Goal: Check status: Check status

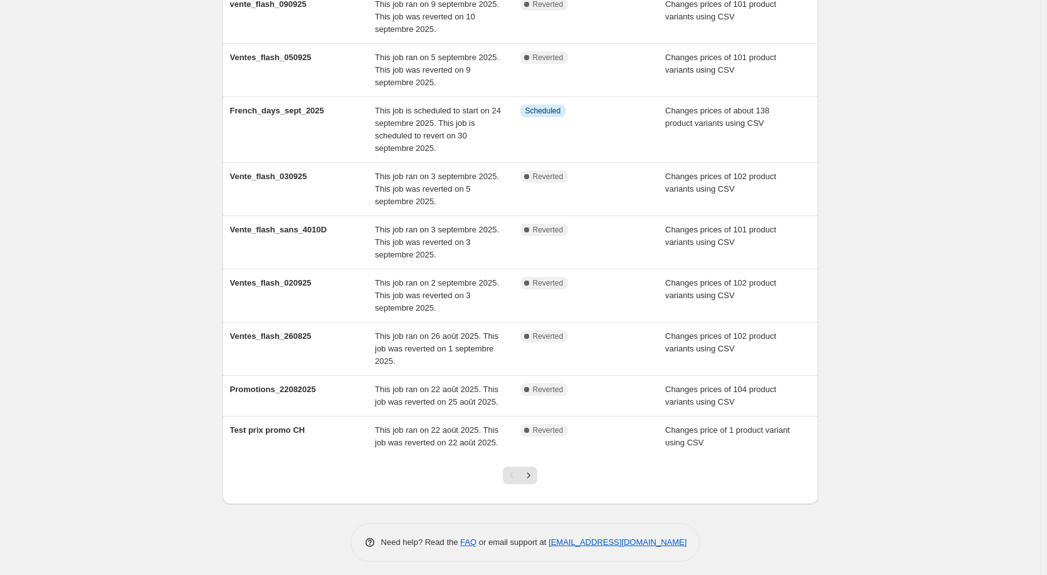
scroll to position [183, 0]
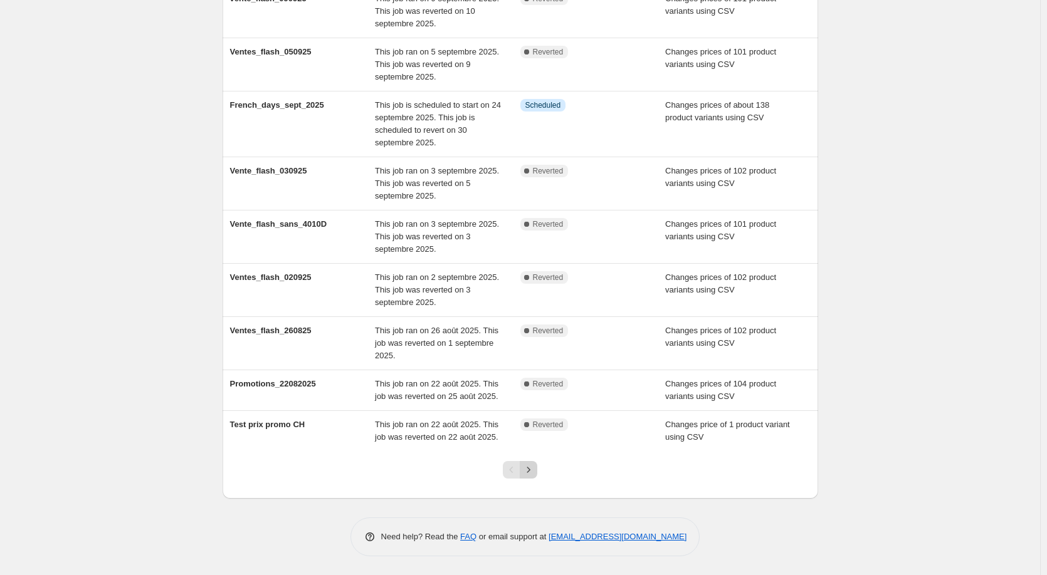
click at [532, 465] on icon "Next" at bounding box center [528, 470] width 13 height 13
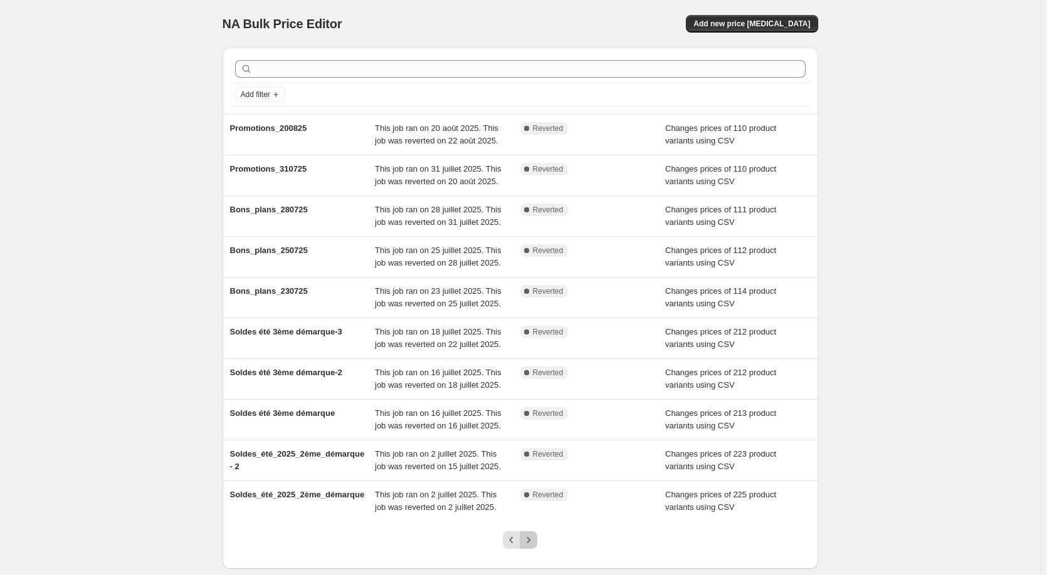
click at [528, 533] on button "Next" at bounding box center [529, 540] width 18 height 18
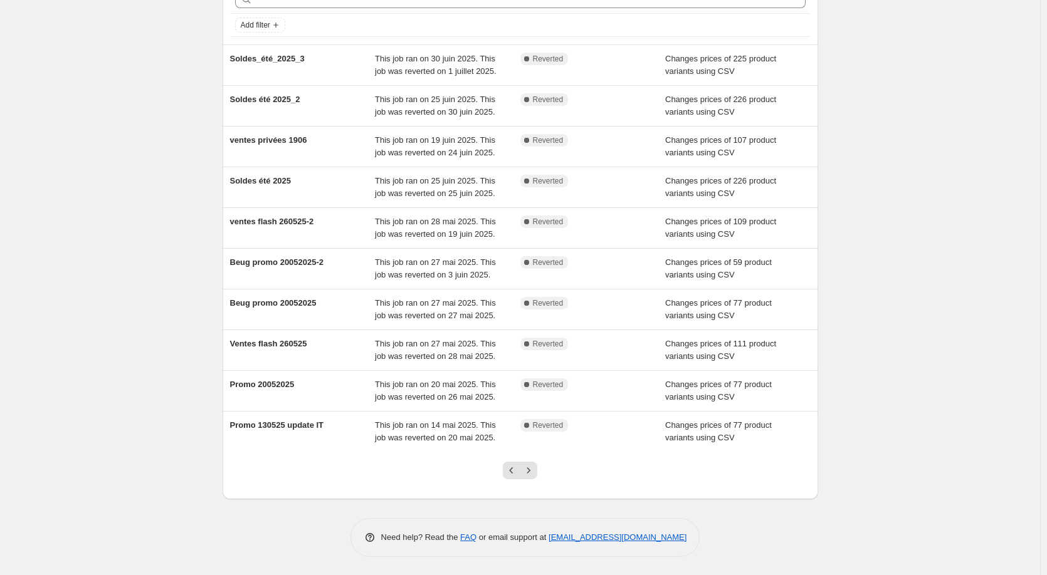
scroll to position [70, 0]
click at [529, 475] on icon "Next" at bounding box center [528, 470] width 13 height 13
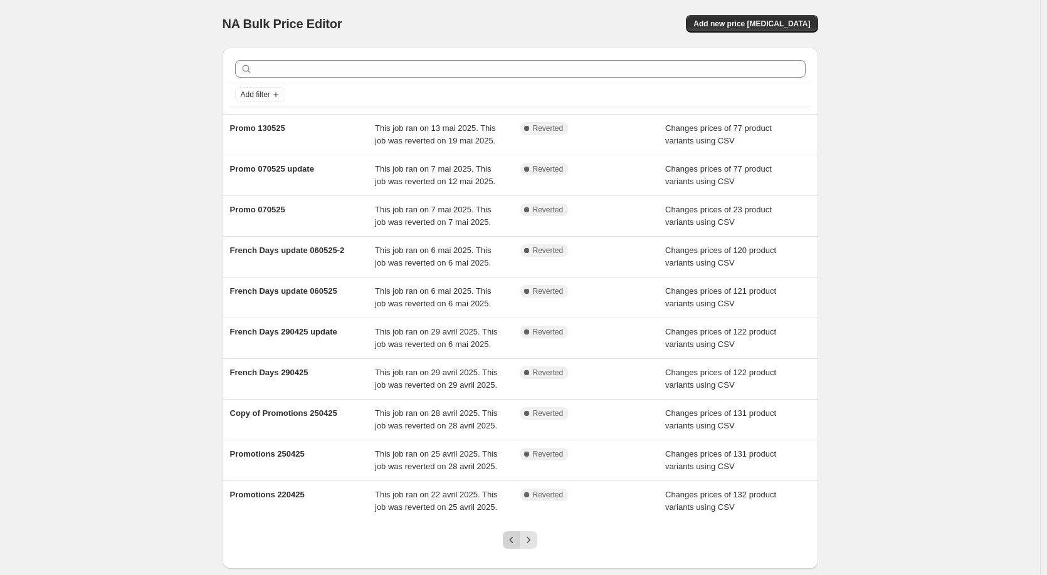
click at [514, 535] on icon "Previous" at bounding box center [511, 540] width 13 height 13
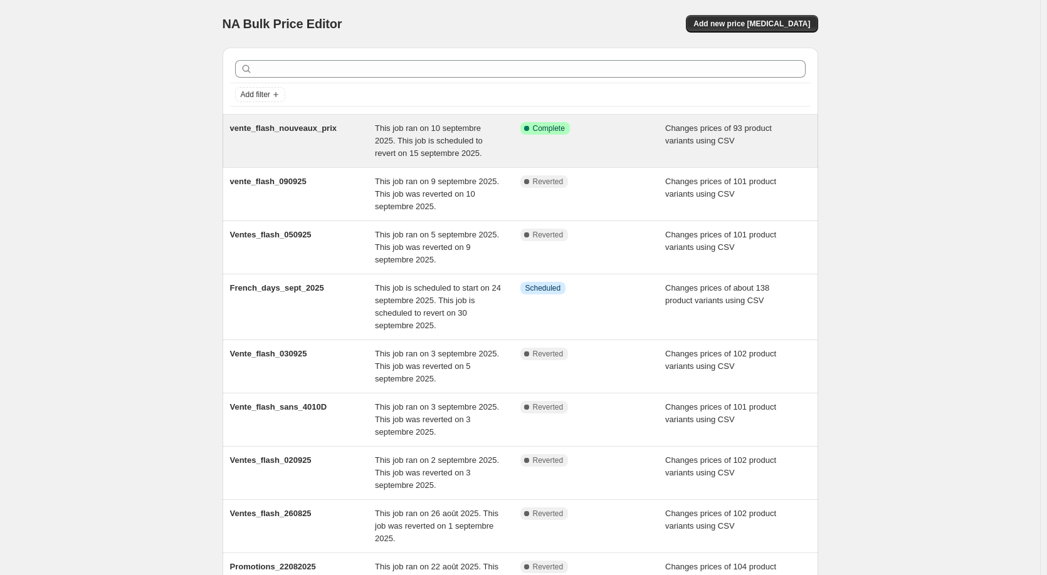
click at [327, 158] on div "vente_flash_nouveaux_prix" at bounding box center [302, 141] width 145 height 38
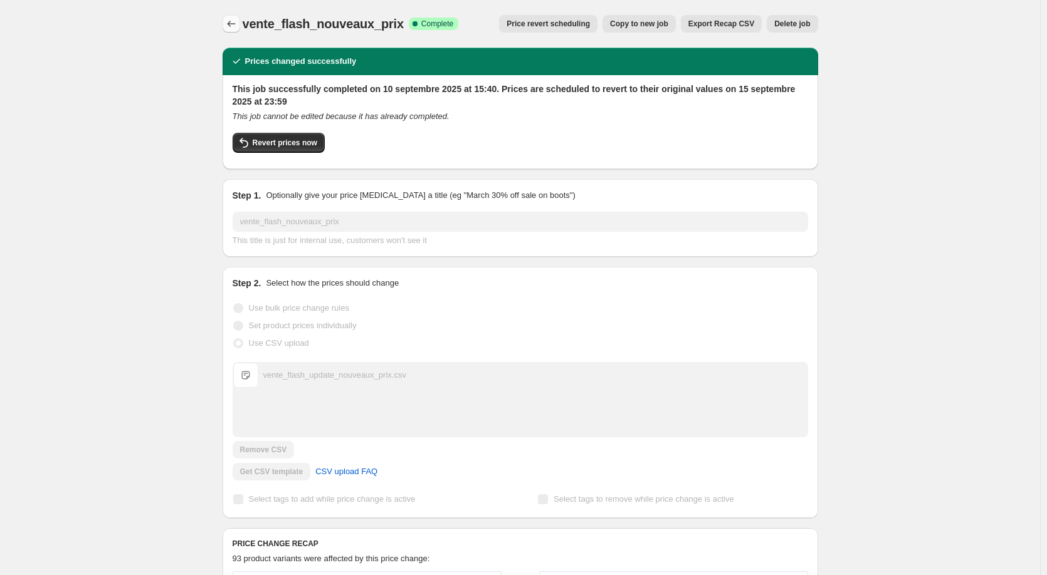
click at [232, 31] on button "Price change jobs" at bounding box center [231, 24] width 18 height 18
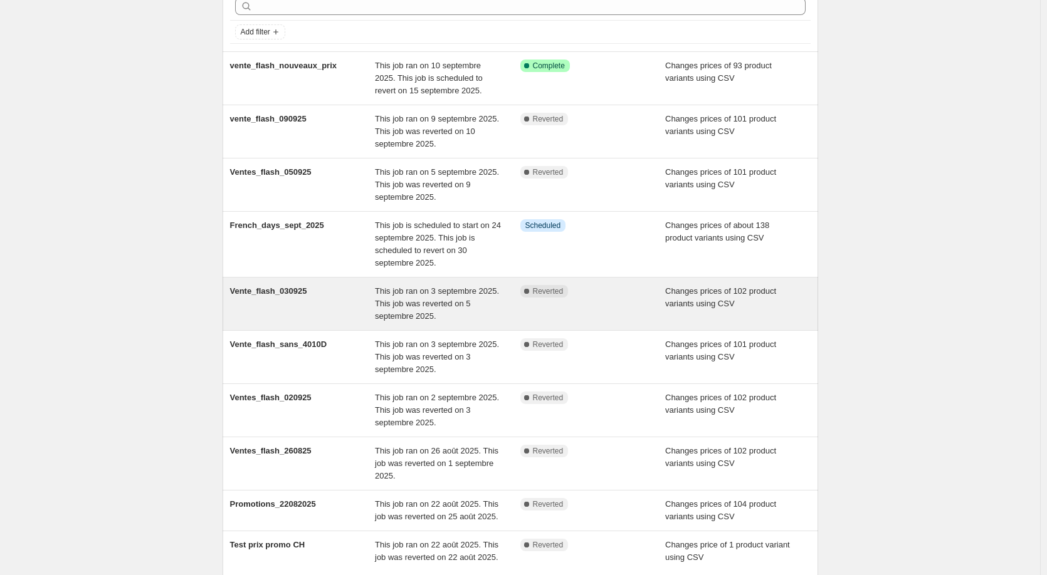
scroll to position [183, 0]
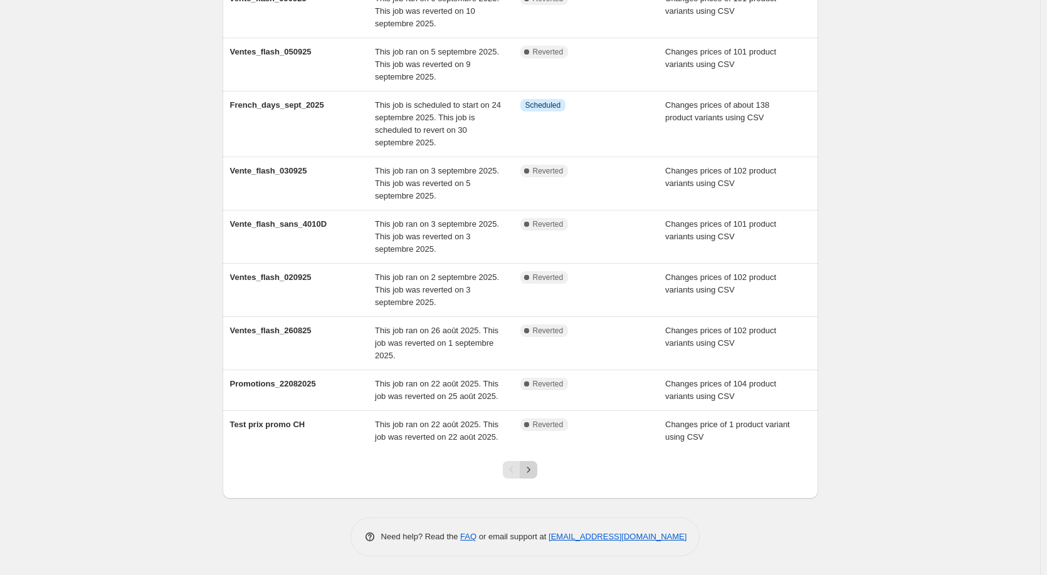
click at [537, 465] on button "Next" at bounding box center [529, 470] width 18 height 18
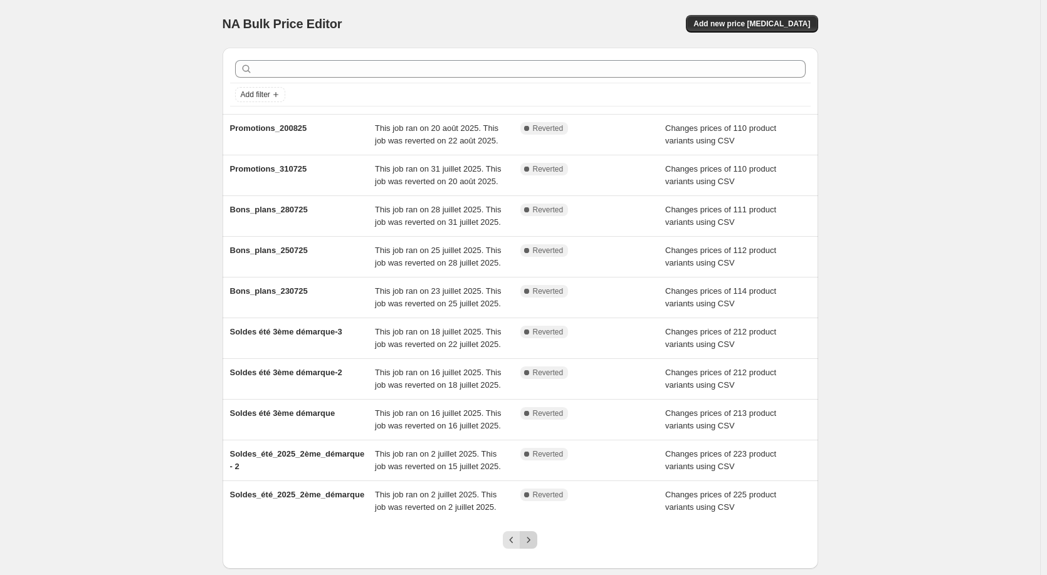
click at [534, 543] on icon "Next" at bounding box center [528, 540] width 13 height 13
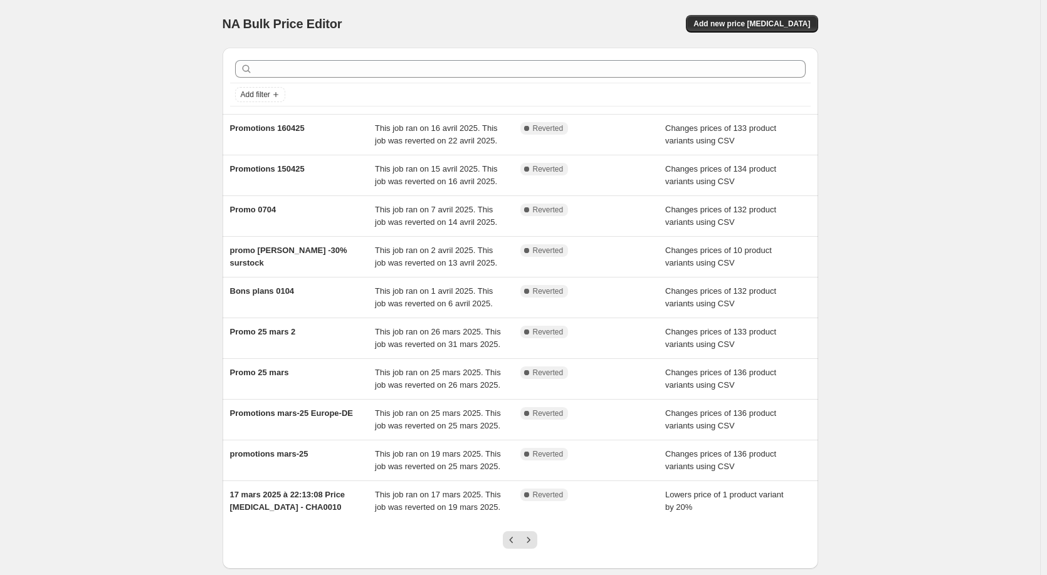
click at [534, 543] on icon "Next" at bounding box center [528, 540] width 13 height 13
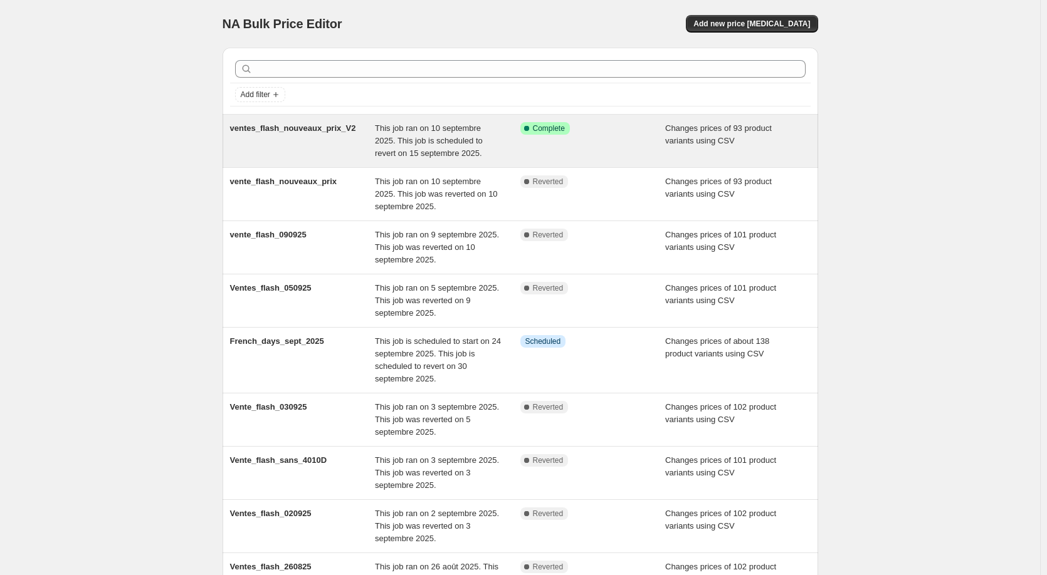
click at [256, 138] on div "ventes_flash_nouveaux_prix_V2" at bounding box center [302, 141] width 145 height 38
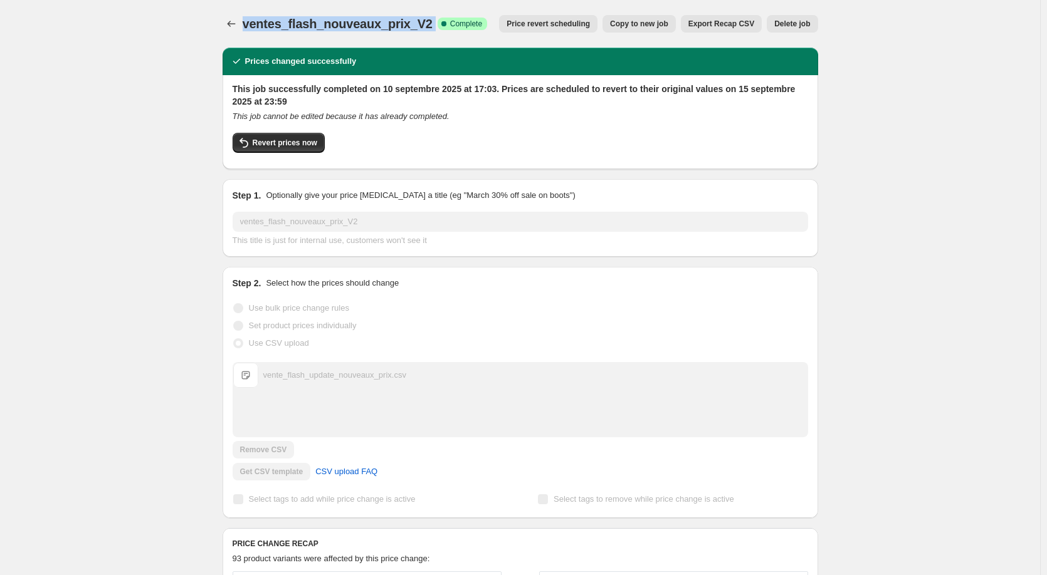
drag, startPoint x: 247, startPoint y: 22, endPoint x: 429, endPoint y: 24, distance: 181.8
click at [429, 24] on div "ventes_flash_nouveaux_prix_V2 Success Complete Complete" at bounding box center [365, 24] width 245 height 18
copy div "ventes_flash_nouveaux_prix_V2 Success Complete"
click at [238, 23] on icon "Price change jobs" at bounding box center [231, 24] width 13 height 13
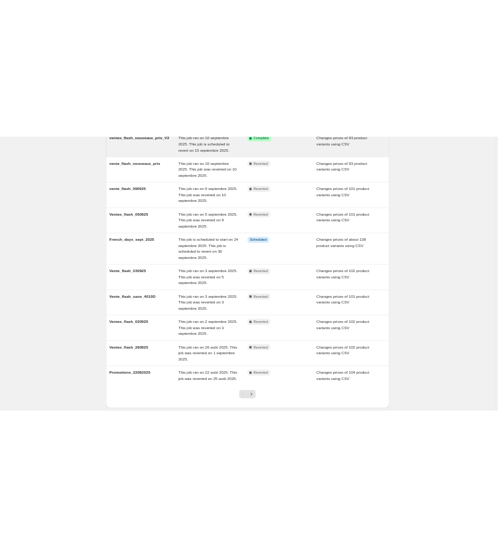
scroll to position [196, 0]
